Goal: Find specific page/section: Find specific page/section

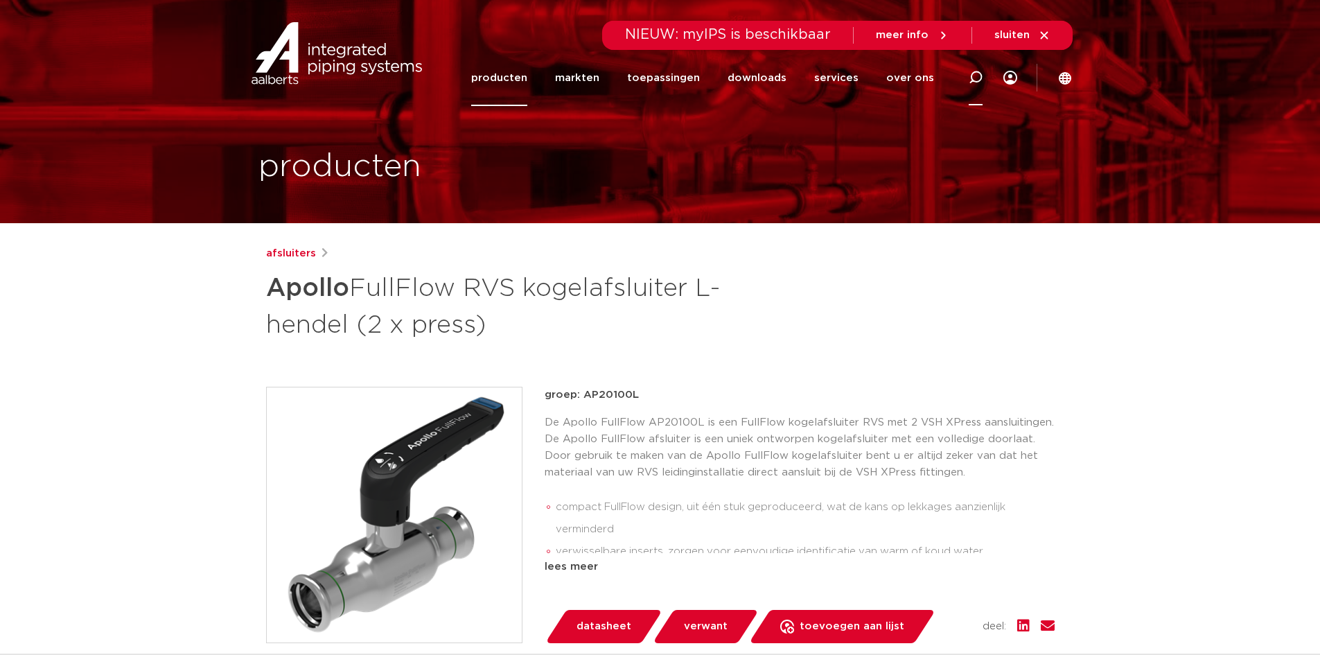
click at [969, 80] on icon at bounding box center [976, 78] width 14 height 14
paste input "1050000100"
type input "1050000100"
click button "Zoeken" at bounding box center [0, 0] width 0 height 0
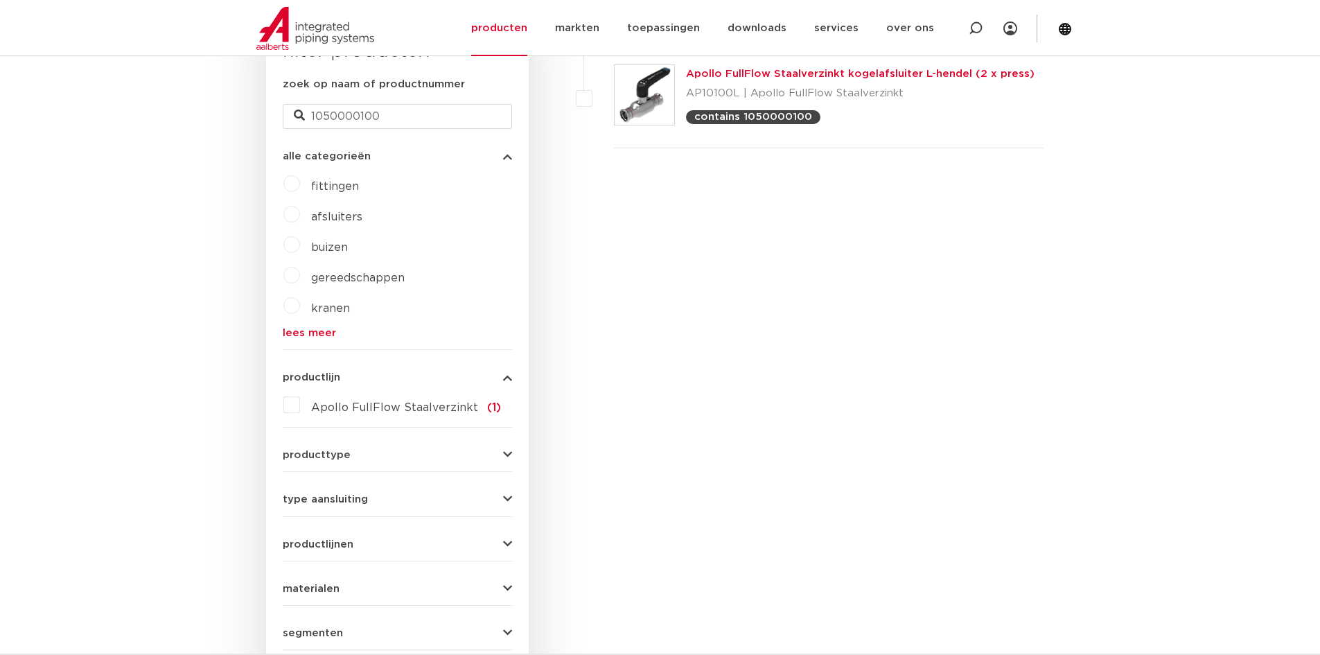
click at [946, 79] on link "Apollo FullFlow Staalverzinkt kogelafsluiter L-hendel (2 x press)" at bounding box center [860, 74] width 348 height 10
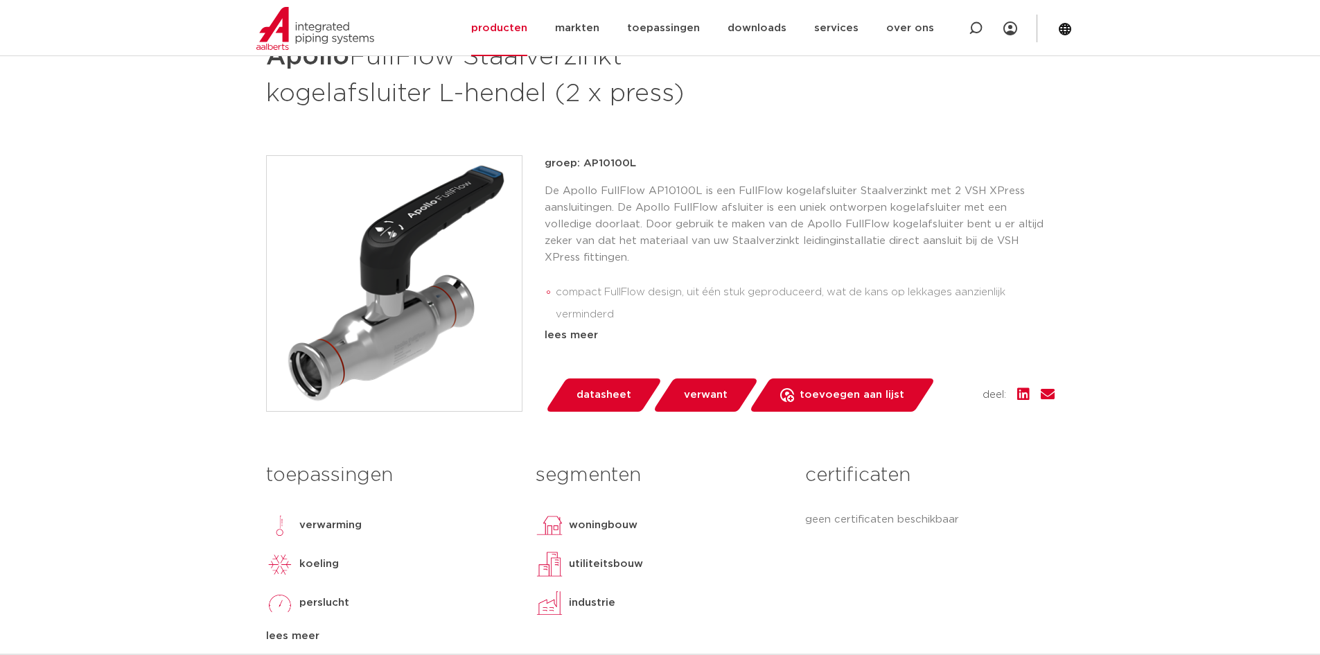
scroll to position [346, 0]
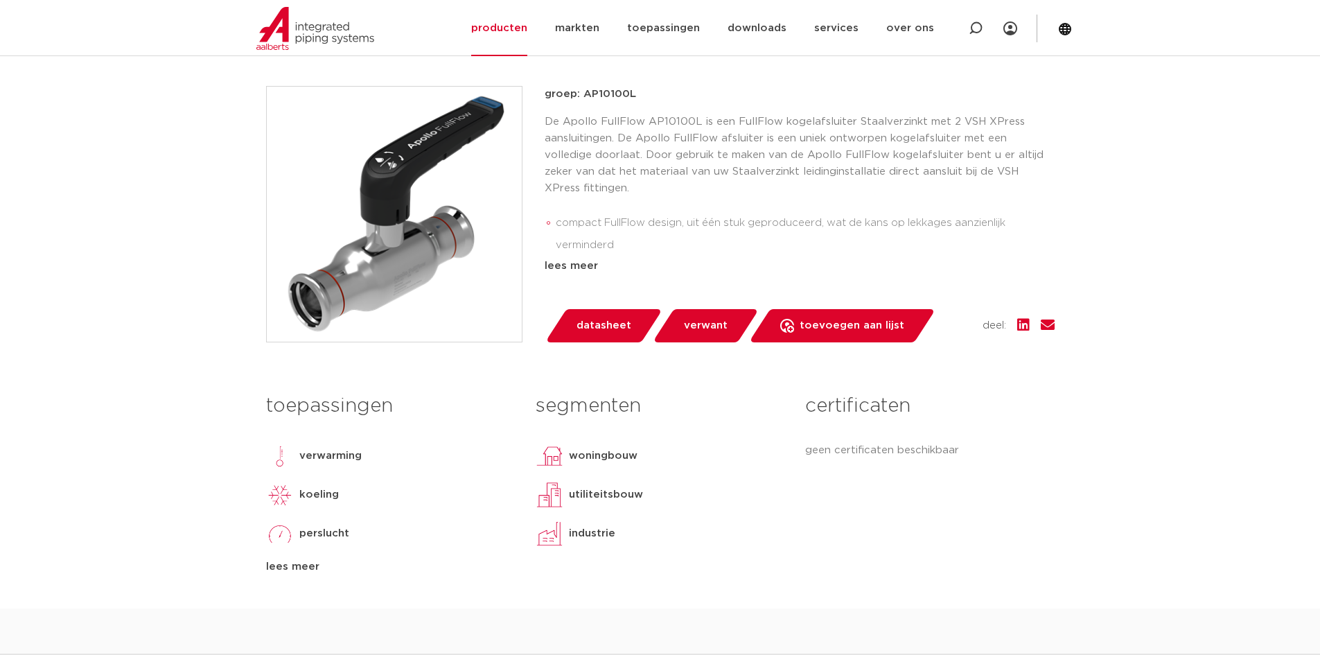
click at [873, 212] on li "compact FullFlow design, uit één stuk geproduceerd, wat de kans op lekkages aan…" at bounding box center [805, 234] width 499 height 44
drag, startPoint x: 851, startPoint y: 210, endPoint x: 556, endPoint y: 211, distance: 295.8
click at [556, 212] on li "compact FullFlow design, uit één stuk geproduceerd, wat de kans op lekkages aan…" at bounding box center [805, 234] width 499 height 44
